Goal: Navigation & Orientation: Find specific page/section

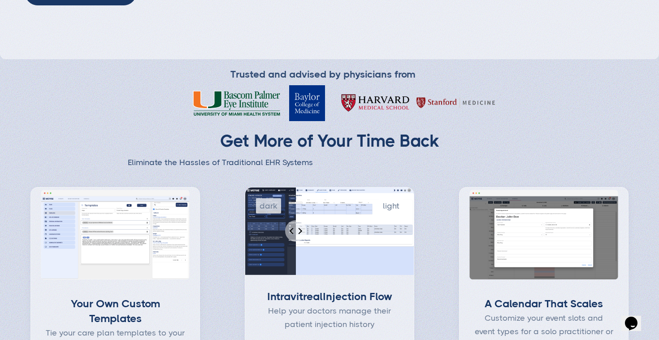
scroll to position [451, 0]
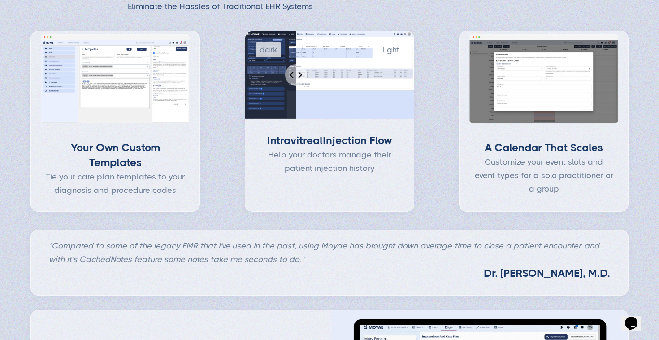
type input "Subscribe"
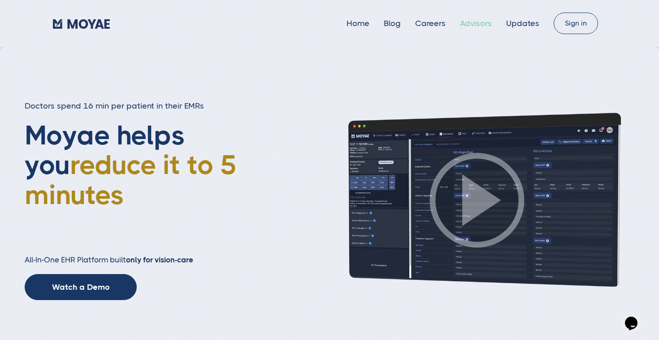
click at [474, 23] on link "Advisors" at bounding box center [476, 23] width 32 height 9
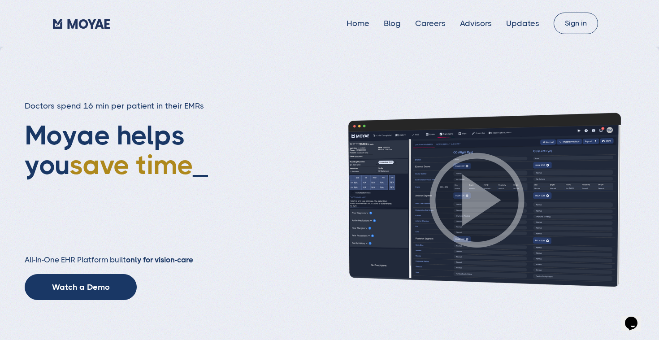
scroll to position [0, 0]
click at [428, 22] on link "Careers" at bounding box center [430, 23] width 30 height 9
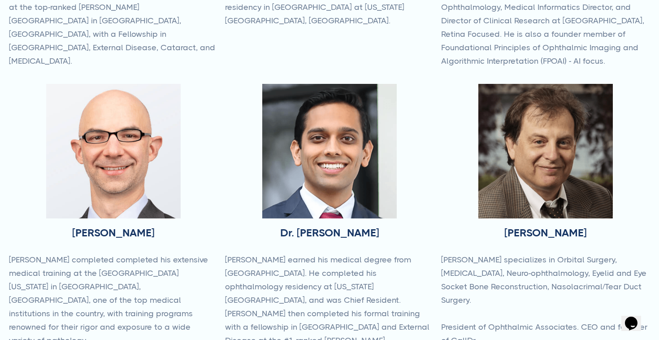
type input "Subscribe"
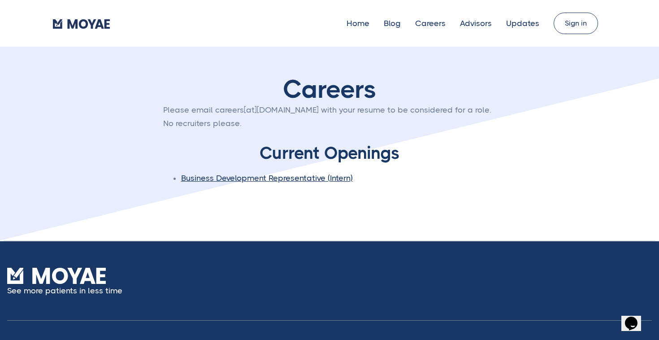
type input "Subscribe"
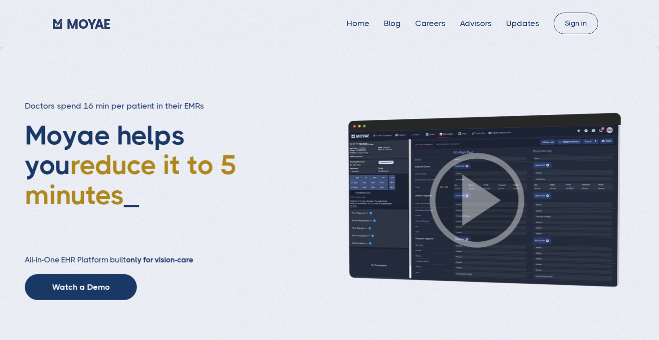
type input "Subscribe"
